Goal: Contribute content: Add original content to the website for others to see

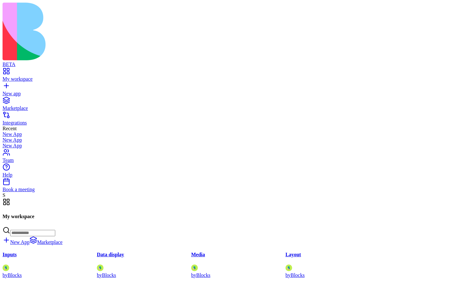
click at [41, 91] on div "New app" at bounding box center [235, 94] width 464 height 6
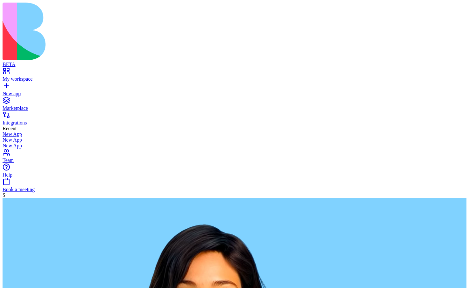
type textarea "**********"
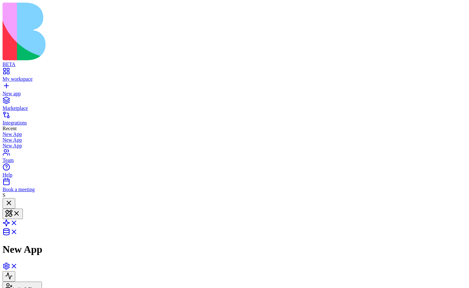
scroll to position [80, 0]
